Goal: Navigation & Orientation: Find specific page/section

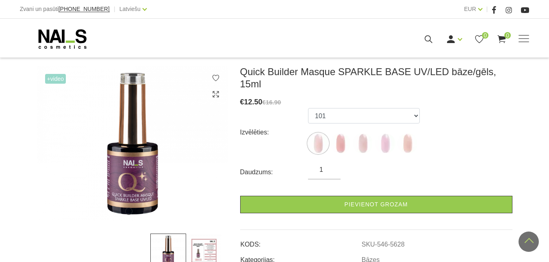
scroll to position [108, 0]
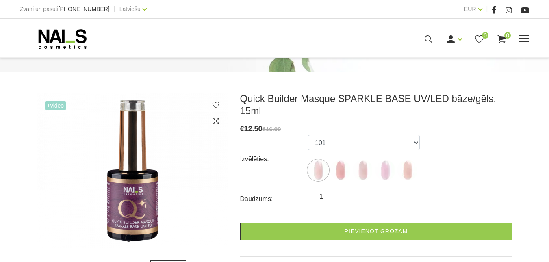
click at [0, 0] on link "Aksesuāri, piederumi" at bounding box center [0, 0] width 0 height 0
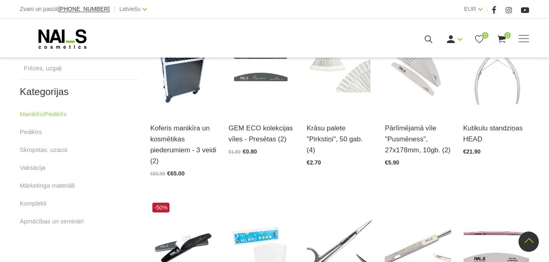
scroll to position [216, 0]
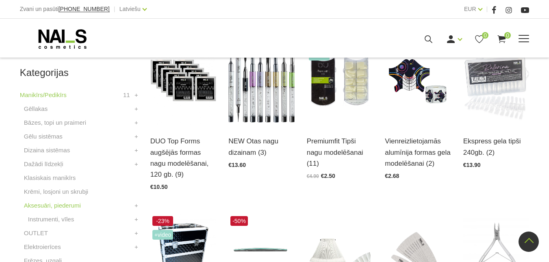
click at [0, 0] on link "Elektroierīces" at bounding box center [0, 0] width 0 height 0
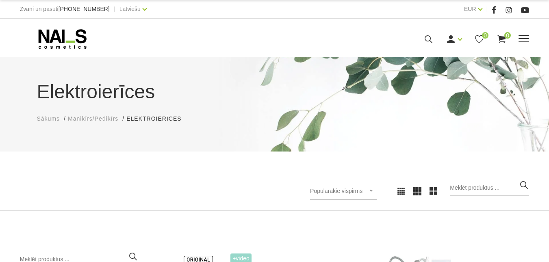
click at [0, 0] on link "Frēzes, uzgaļi" at bounding box center [0, 0] width 0 height 0
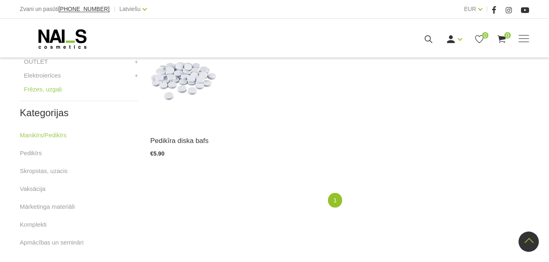
scroll to position [379, 0]
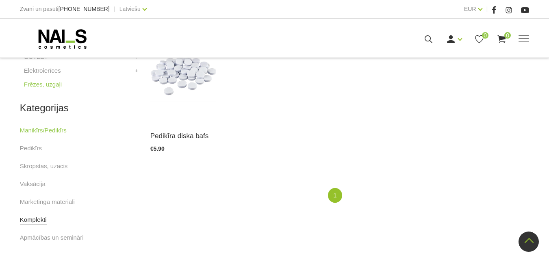
click at [33, 223] on link "Komplekti" at bounding box center [33, 220] width 27 height 10
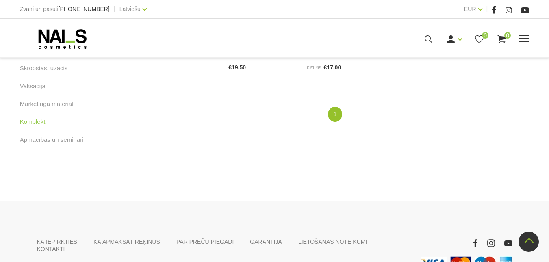
scroll to position [379, 0]
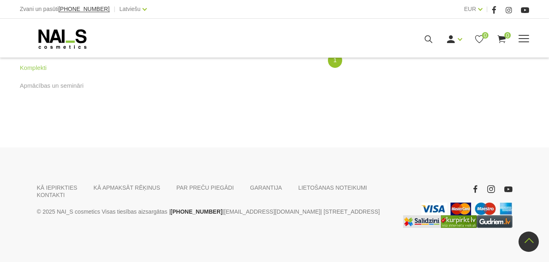
click at [0, 0] on link "OUTLET" at bounding box center [0, 0] width 0 height 0
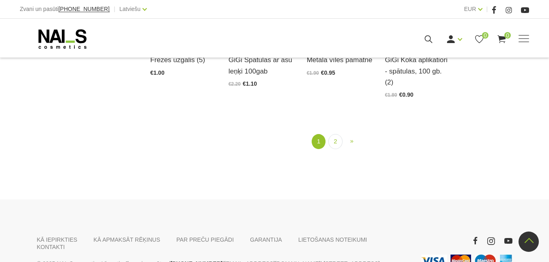
scroll to position [974, 0]
